Goal: Task Accomplishment & Management: Manage account settings

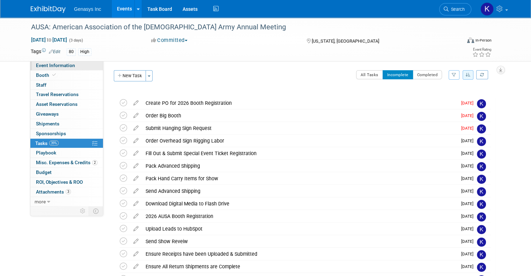
click at [45, 64] on span "Event Information" at bounding box center [55, 66] width 39 height 6
select select "[PERSON_NAME]"
select select "Defense"
select select "No"
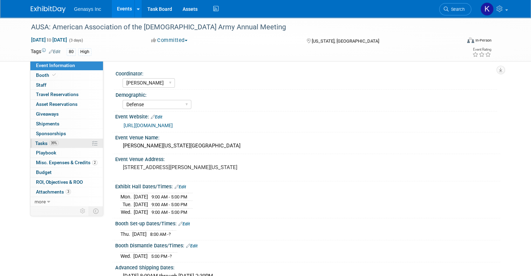
click at [41, 140] on span "Tasks 39%" at bounding box center [46, 143] width 23 height 6
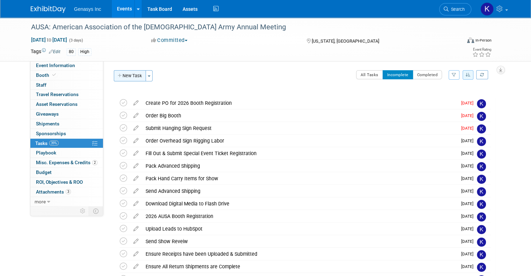
click at [117, 73] on button "New Task" at bounding box center [130, 75] width 32 height 11
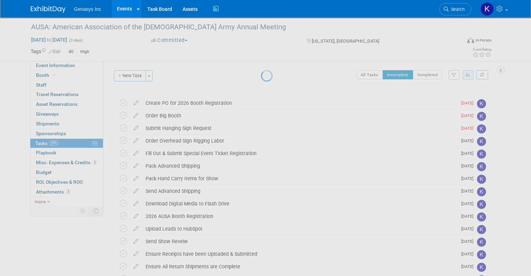
select select "8"
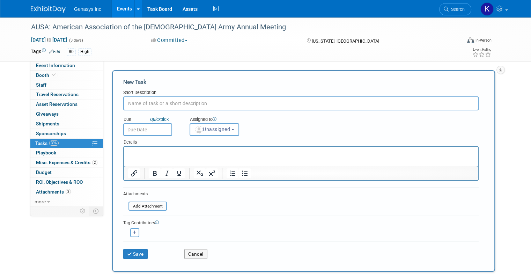
click at [138, 130] on input "text" at bounding box center [147, 129] width 49 height 13
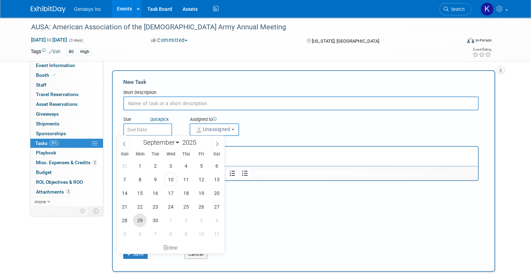
click at [140, 222] on span "29" at bounding box center [140, 220] width 14 height 14
type input "[DATE]"
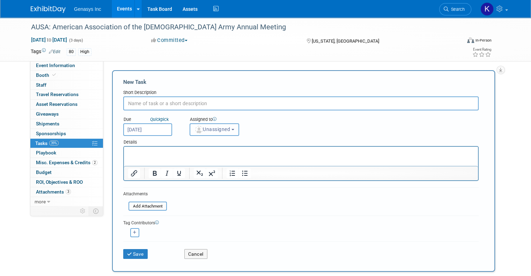
click at [212, 128] on span "Unassigned" at bounding box center [213, 129] width 36 height 6
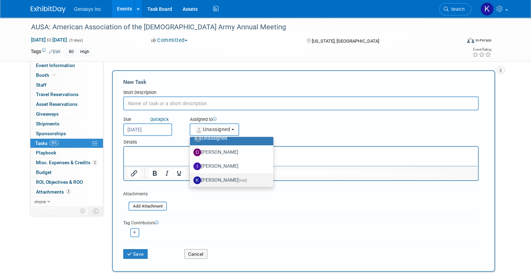
scroll to position [35, 0]
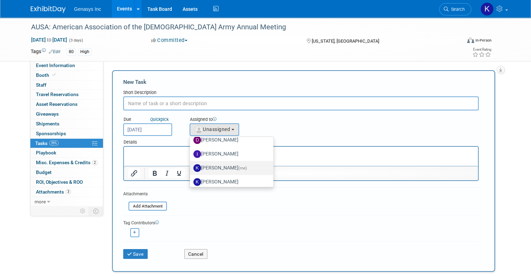
click at [220, 163] on label "[PERSON_NAME] (me)" at bounding box center [229, 167] width 73 height 11
click at [191, 165] on input "[PERSON_NAME] (me)" at bounding box center [188, 167] width 5 height 5
select select "4dbda47f-c515-4673-81c9-9889cf23750d"
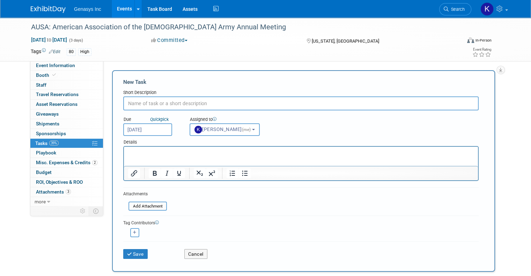
click at [160, 103] on input "text" at bounding box center [301, 103] width 356 height 14
type input "LAST DAY FOR AUSA HOTEL ROOM MODIFICATIONS!!!!"
click at [130, 255] on button "Save" at bounding box center [135, 254] width 24 height 10
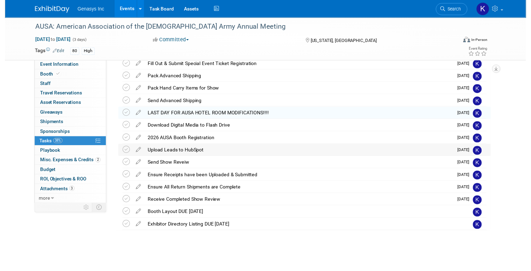
scroll to position [90, 0]
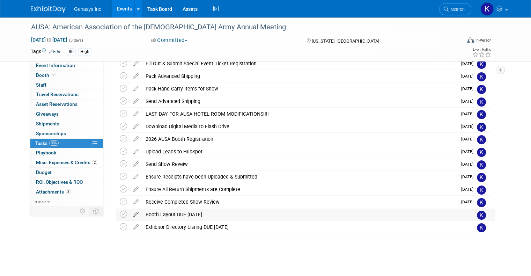
click at [130, 214] on icon at bounding box center [136, 213] width 12 height 9
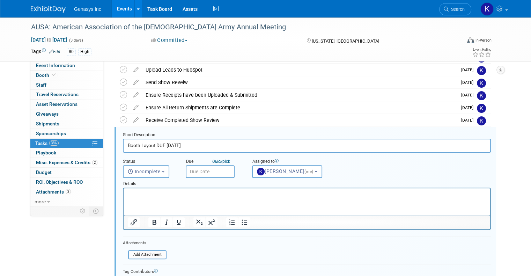
scroll to position [196, 0]
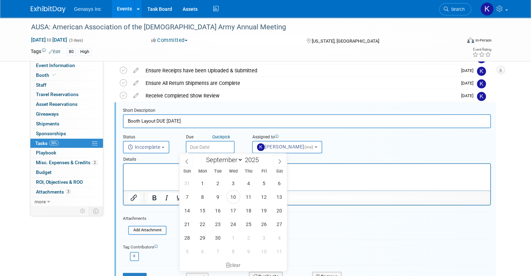
click at [190, 144] on input "text" at bounding box center [210, 147] width 49 height 13
click at [222, 161] on select "January February March April May June July August September October November De…" at bounding box center [223, 159] width 40 height 9
select select "7"
click at [203, 155] on select "January February March April May June July August September October November De…" at bounding box center [223, 159] width 40 height 9
click at [198, 197] on span "4" at bounding box center [203, 197] width 14 height 14
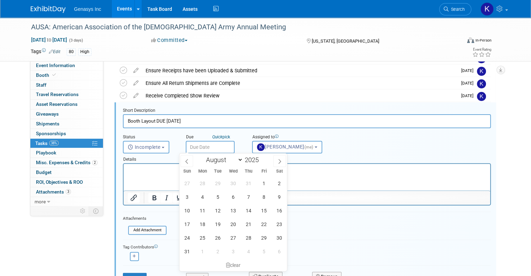
type input "[DATE]"
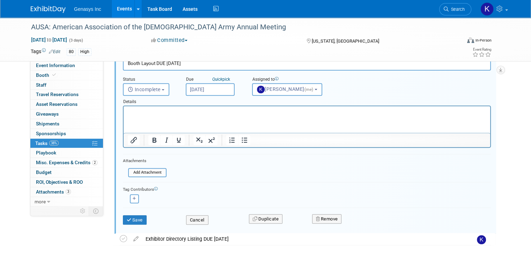
scroll to position [265, 0]
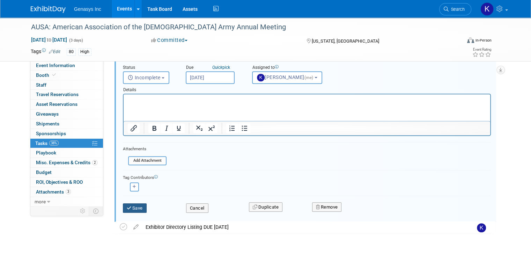
click at [131, 204] on button "Save" at bounding box center [135, 208] width 24 height 10
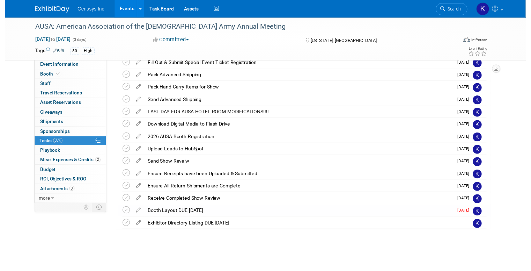
scroll to position [90, 0]
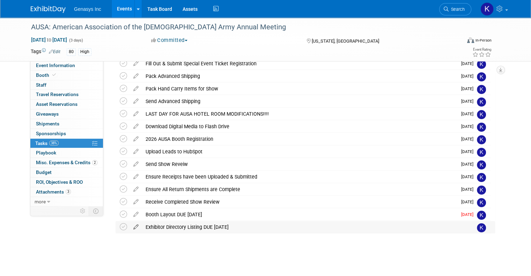
click at [130, 227] on icon at bounding box center [136, 225] width 12 height 9
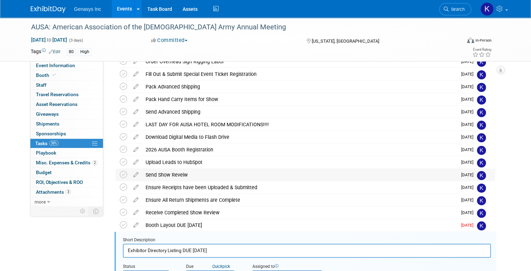
scroll to position [140, 0]
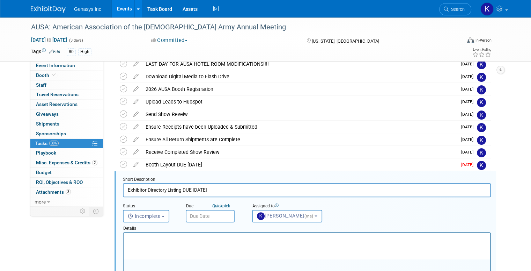
click at [196, 213] on input "text" at bounding box center [210, 216] width 49 height 13
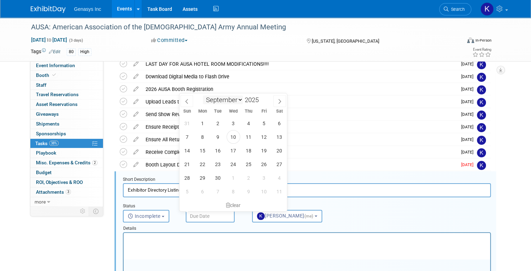
click at [220, 99] on select "January February March April May June July August September October November De…" at bounding box center [223, 99] width 40 height 9
select select "6"
click at [203, 95] on select "January February March April May June July August September October November De…" at bounding box center [223, 99] width 40 height 9
click at [265, 147] on span "18" at bounding box center [264, 151] width 14 height 14
type input "[DATE]"
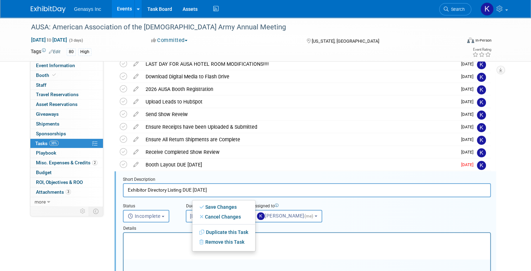
click at [283, 170] on div "Booth Layout DUE [DATE]" at bounding box center [299, 165] width 315 height 12
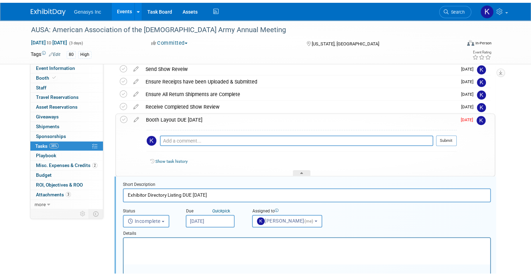
scroll to position [210, 0]
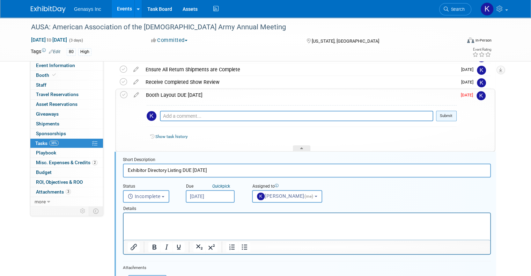
click at [446, 116] on button "Submit" at bounding box center [446, 116] width 21 height 10
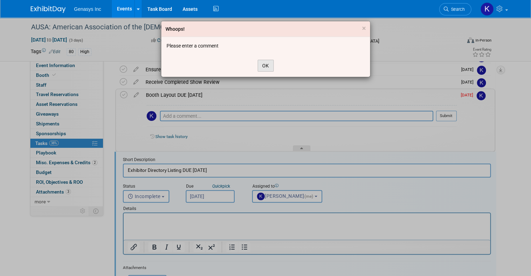
click at [263, 66] on button "OK" at bounding box center [266, 66] width 16 height 12
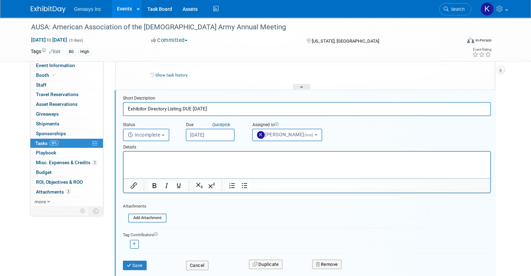
scroll to position [314, 0]
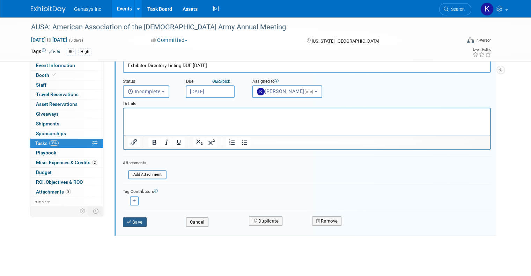
click at [131, 218] on button "Save" at bounding box center [135, 222] width 24 height 10
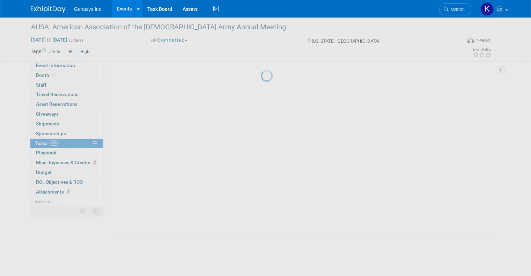
scroll to position [140, 0]
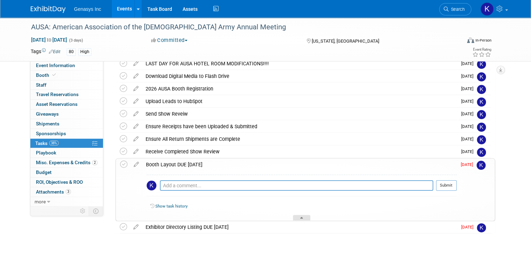
click at [305, 216] on div at bounding box center [301, 218] width 17 height 6
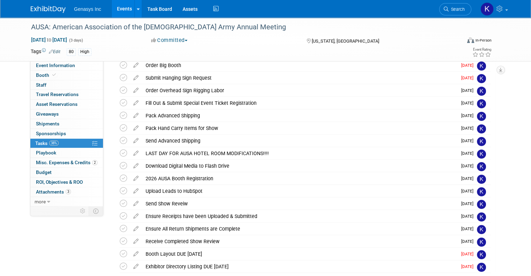
scroll to position [0, 0]
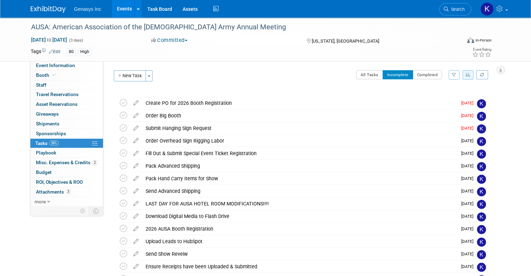
click at [471, 75] on icon "button" at bounding box center [468, 75] width 5 height 4
click at [458, 106] on link "By Due Date" at bounding box center [448, 107] width 50 height 10
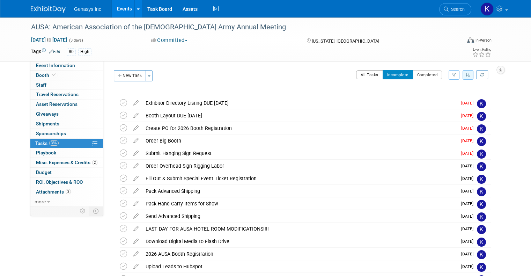
click at [379, 75] on button "All Tasks" at bounding box center [369, 74] width 27 height 9
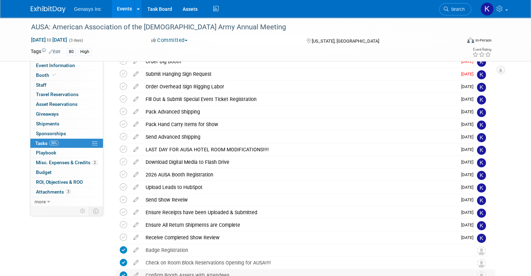
scroll to position [228, 0]
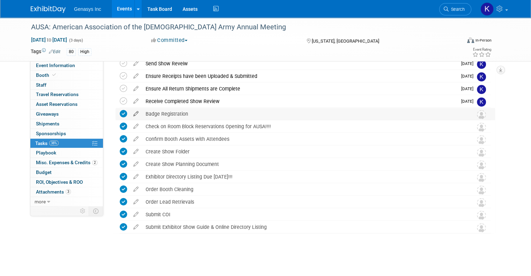
click at [130, 112] on icon at bounding box center [136, 112] width 12 height 9
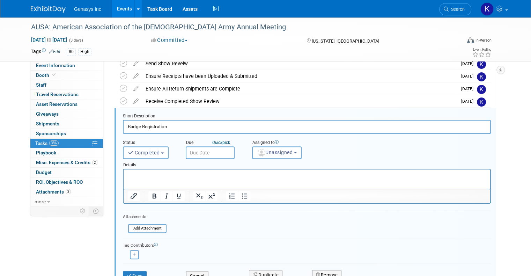
scroll to position [234, 0]
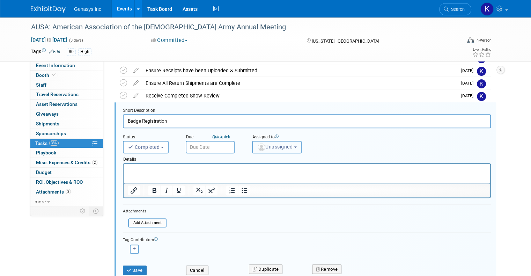
click at [274, 145] on span "Unassigned" at bounding box center [275, 147] width 36 height 6
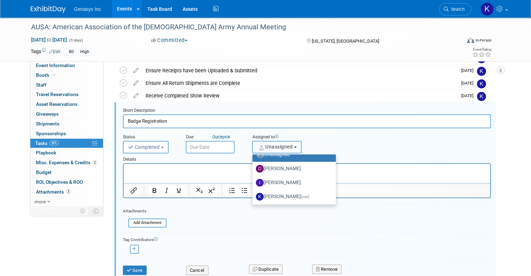
scroll to position [35, 0]
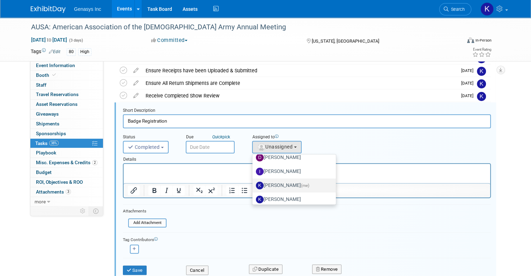
click at [270, 181] on label "[PERSON_NAME] (me)" at bounding box center [292, 185] width 73 height 11
click at [254, 182] on input "[PERSON_NAME] (me)" at bounding box center [251, 184] width 5 height 5
select select "4dbda47f-c515-4673-81c9-9889cf23750d"
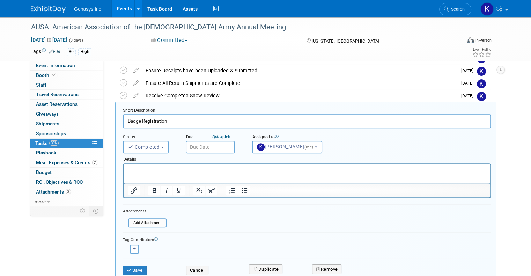
click at [203, 145] on input "text" at bounding box center [210, 147] width 49 height 13
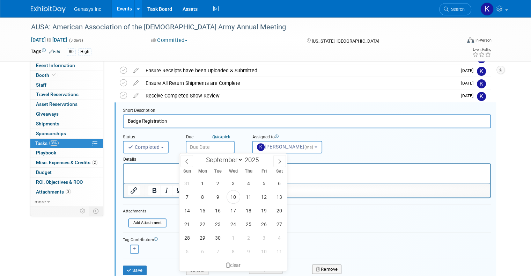
click at [295, 119] on input "Badge Registration" at bounding box center [307, 121] width 368 height 14
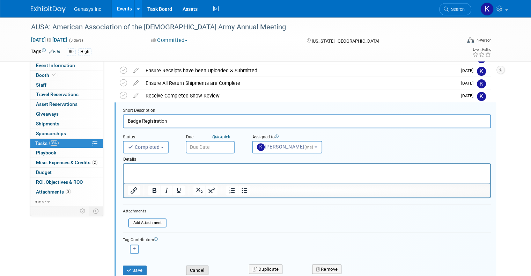
click at [186, 266] on button "Cancel" at bounding box center [197, 270] width 22 height 10
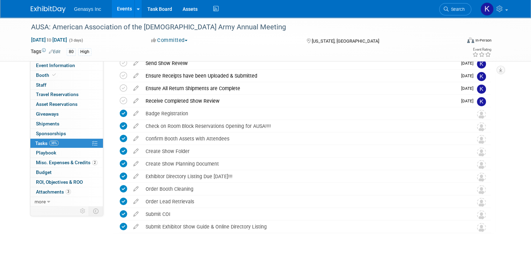
scroll to position [228, 0]
click at [116, 6] on link "Events" at bounding box center [124, 8] width 25 height 17
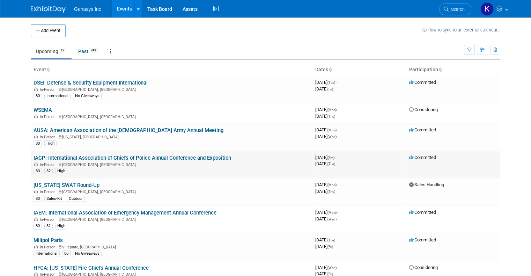
click at [52, 156] on link "IACP: International Association of Chiefs of Police Annual Conference and Expos…" at bounding box center [133, 158] width 198 height 6
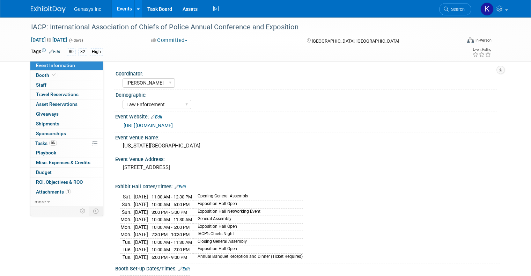
select select "[PERSON_NAME]"
select select "Law Enforcement"
select select "No"
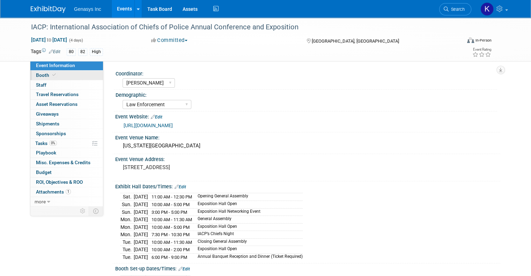
click at [41, 76] on span "Booth" at bounding box center [46, 75] width 21 height 6
